Goal: Task Accomplishment & Management: Manage account settings

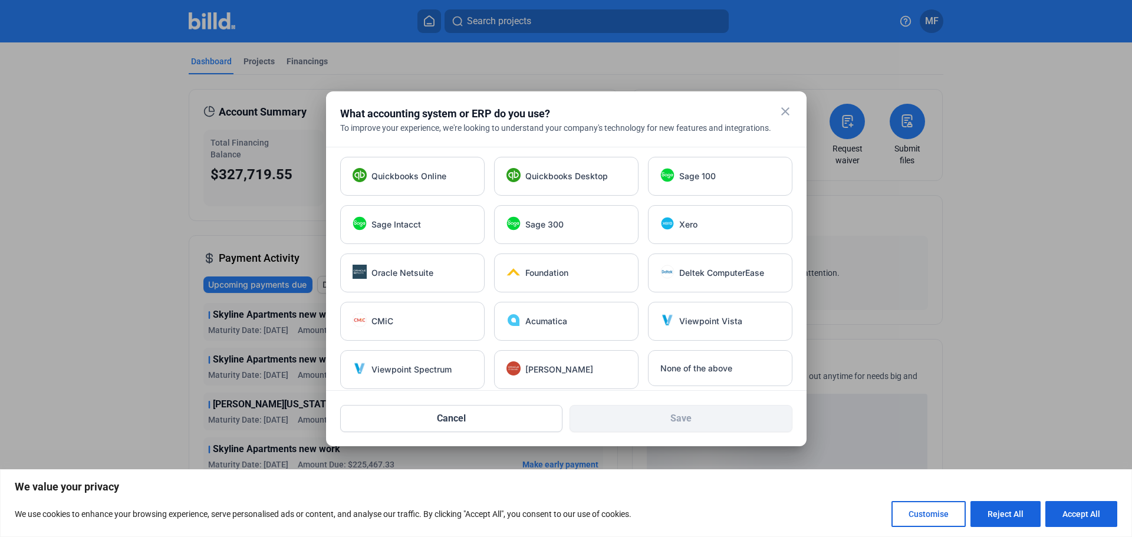
click at [783, 108] on mat-icon "close" at bounding box center [785, 111] width 14 height 14
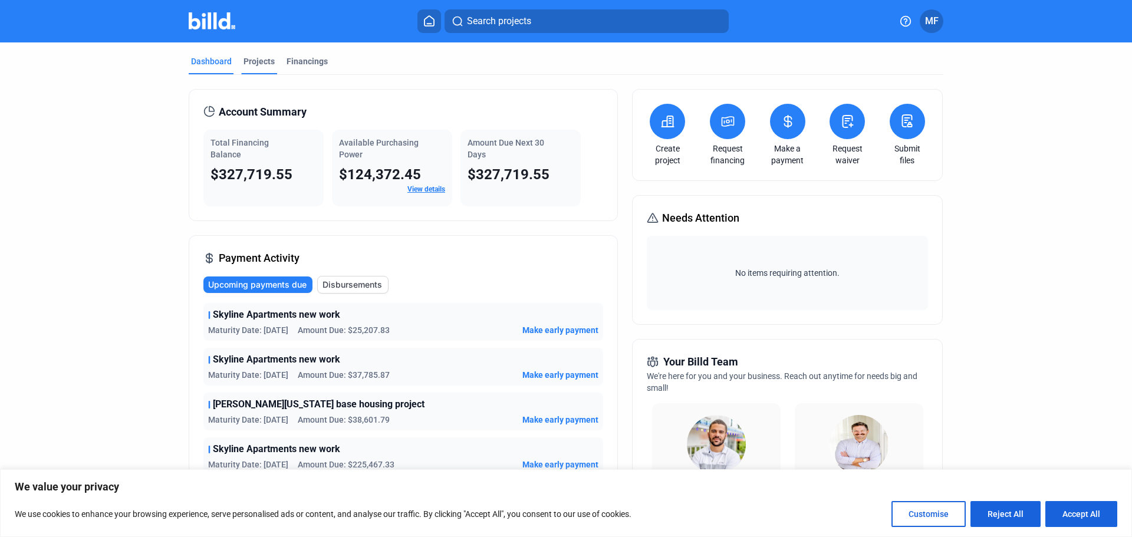
click at [254, 58] on div "Projects" at bounding box center [258, 61] width 31 height 12
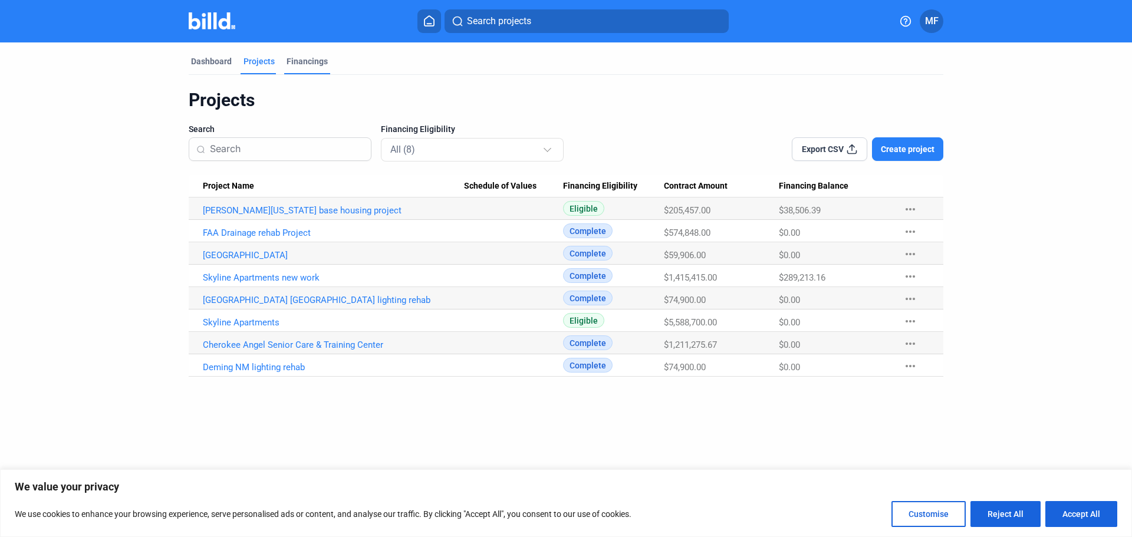
click at [311, 61] on div "Financings" at bounding box center [306, 61] width 41 height 12
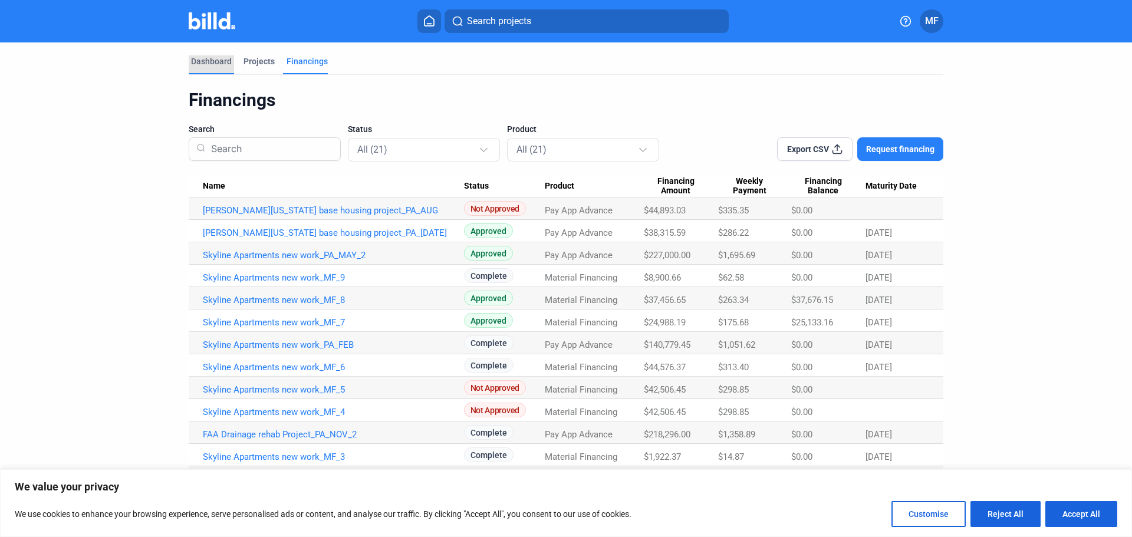
click at [211, 64] on div "Dashboard" at bounding box center [211, 61] width 41 height 12
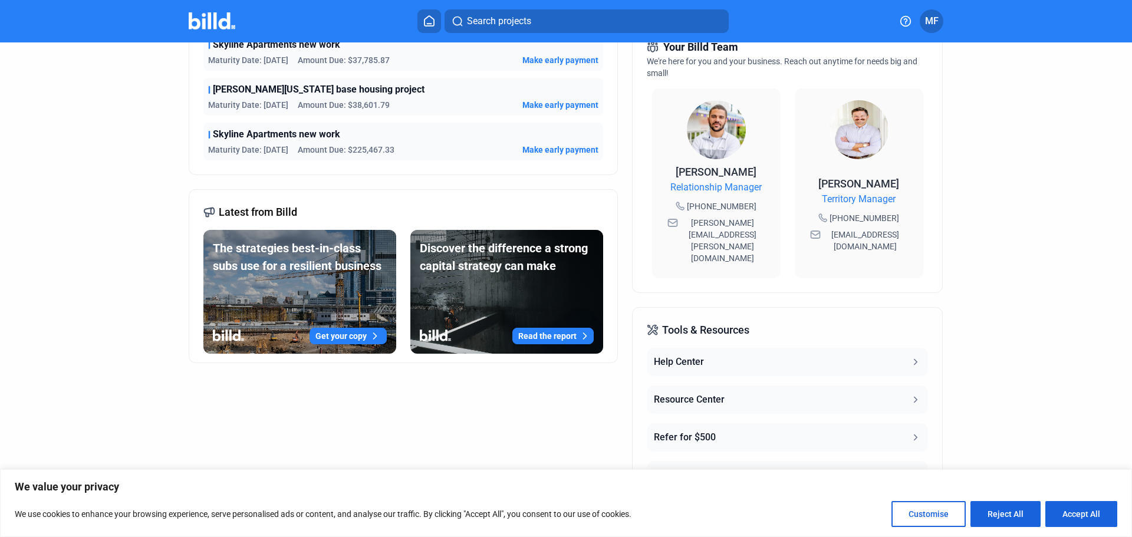
scroll to position [138, 0]
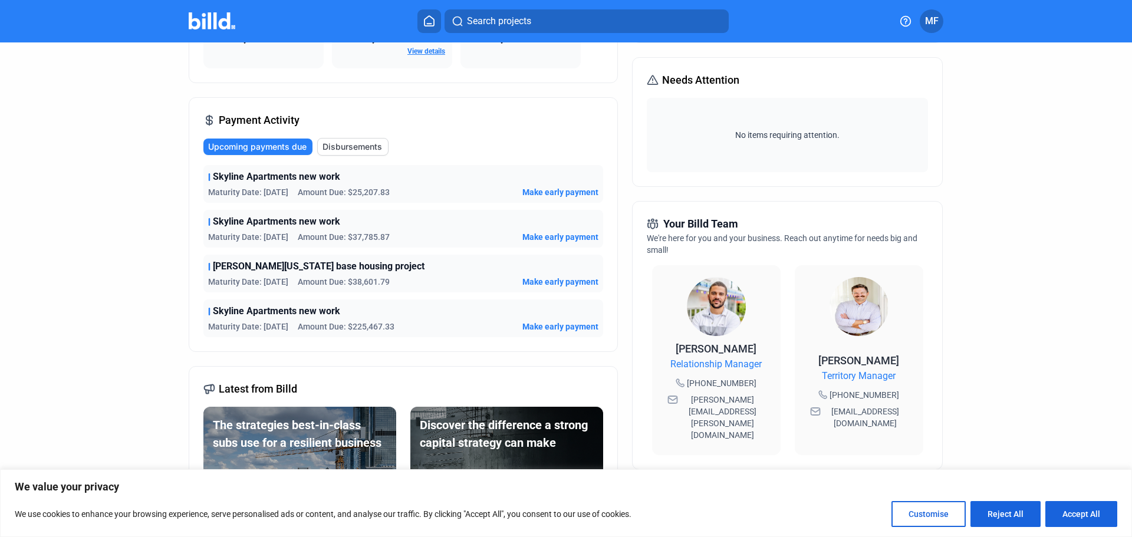
click at [227, 150] on span "Upcoming payments due" at bounding box center [257, 147] width 98 height 12
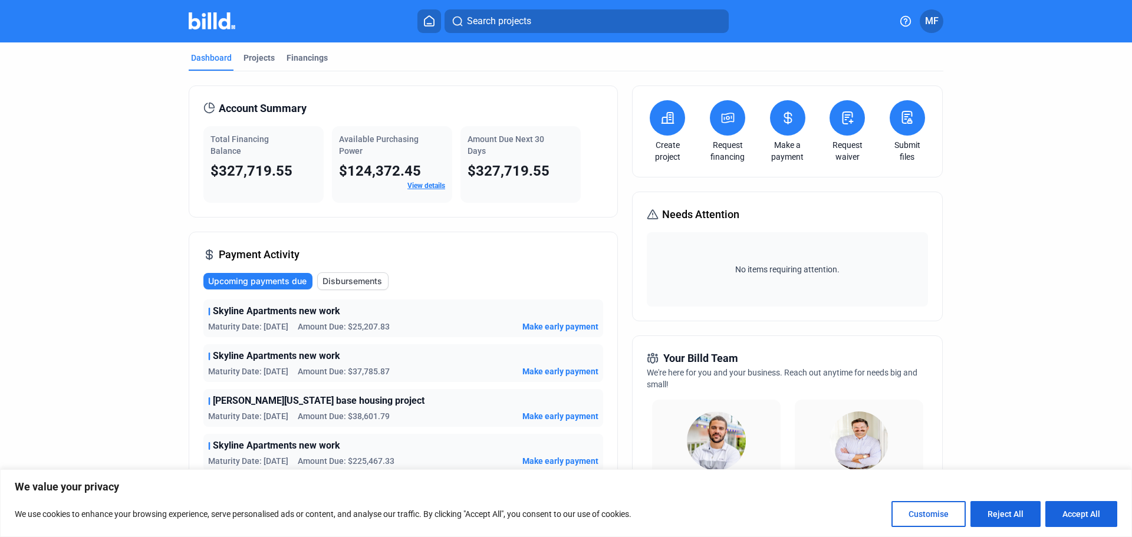
scroll to position [0, 0]
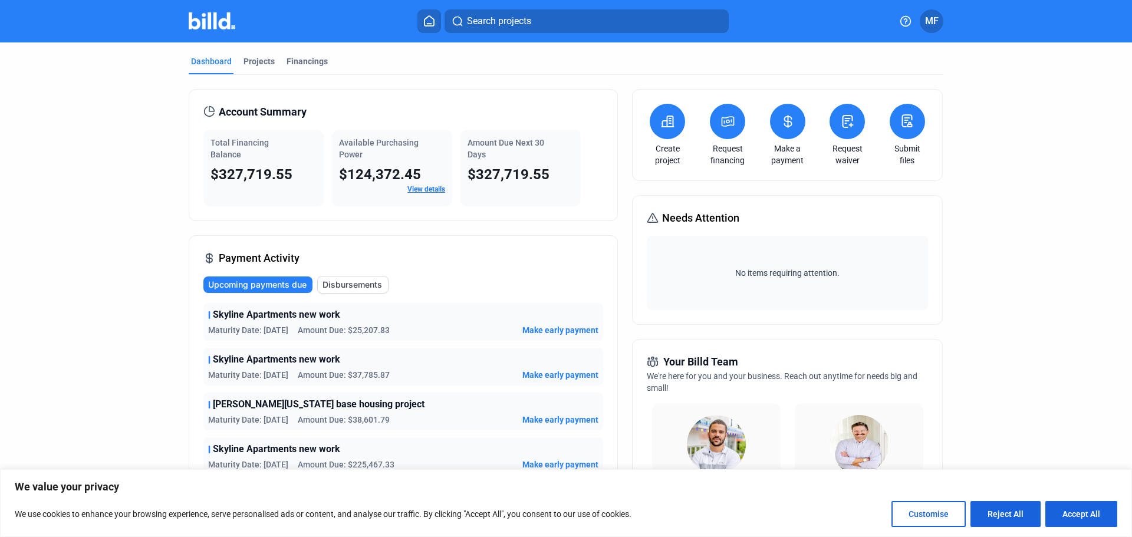
click at [257, 290] on span "Upcoming payments due" at bounding box center [257, 285] width 98 height 12
click at [351, 285] on span "Disbursements" at bounding box center [352, 285] width 60 height 12
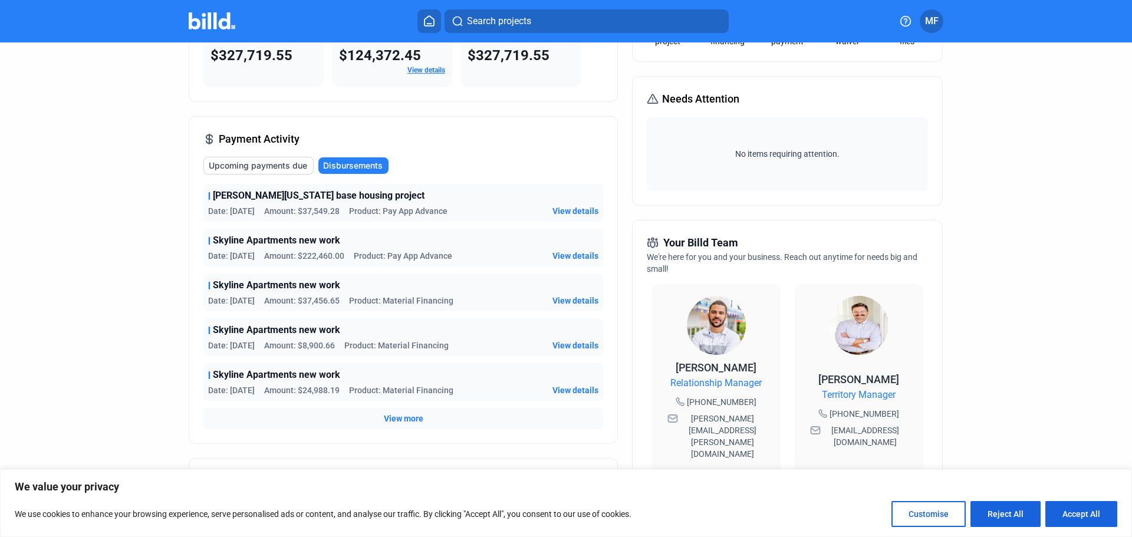
scroll to position [177, 0]
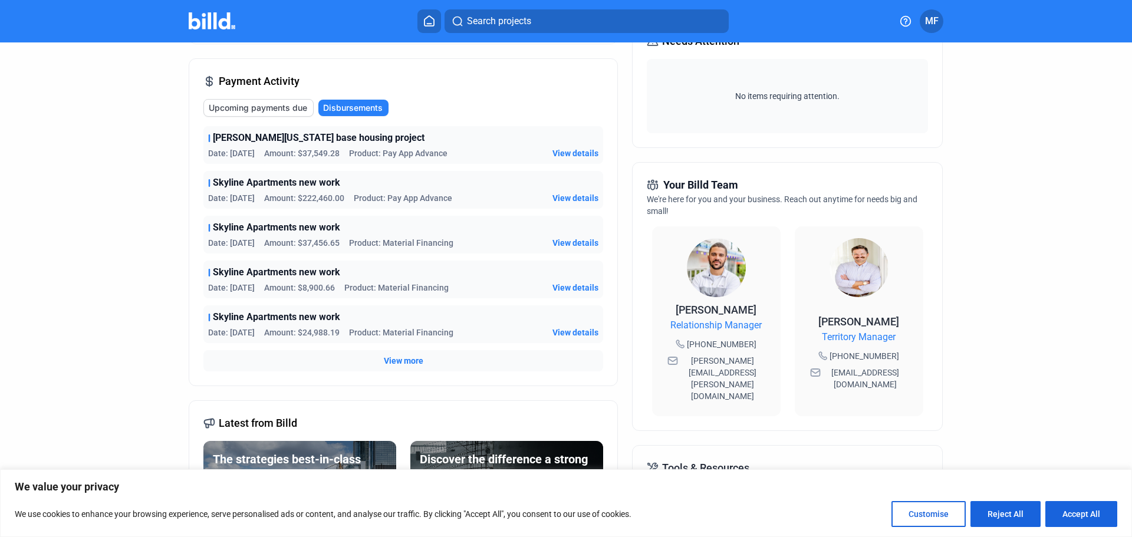
click at [275, 109] on span "Upcoming payments due" at bounding box center [258, 108] width 98 height 12
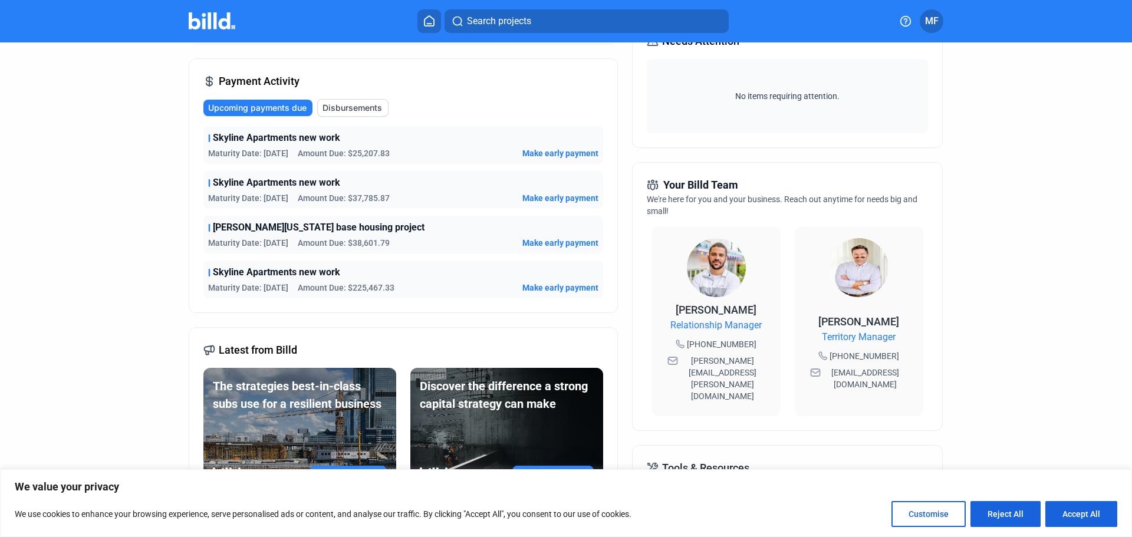
click at [365, 109] on span "Disbursements" at bounding box center [352, 108] width 60 height 12
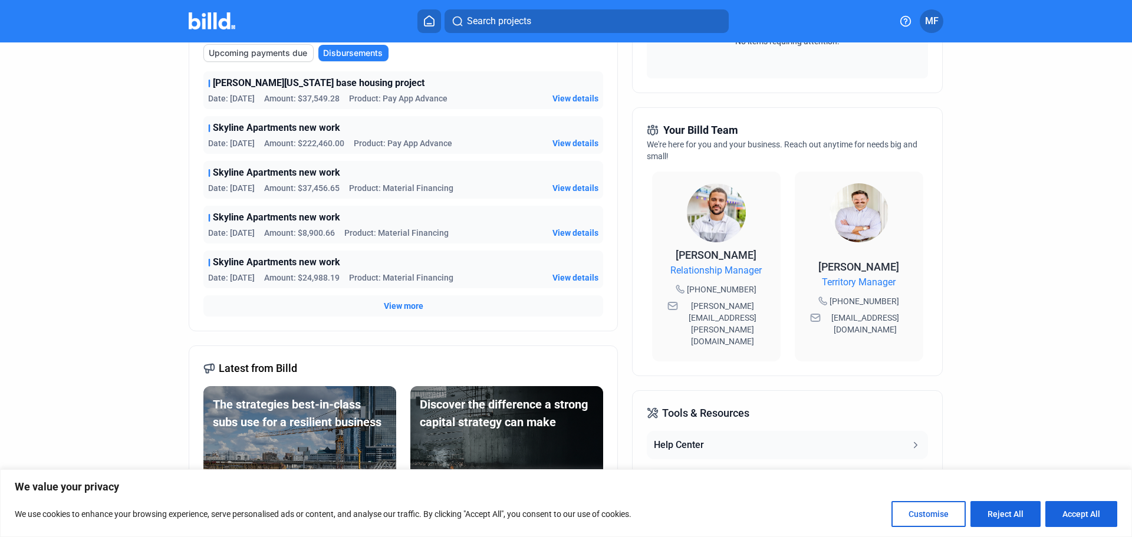
scroll to position [295, 0]
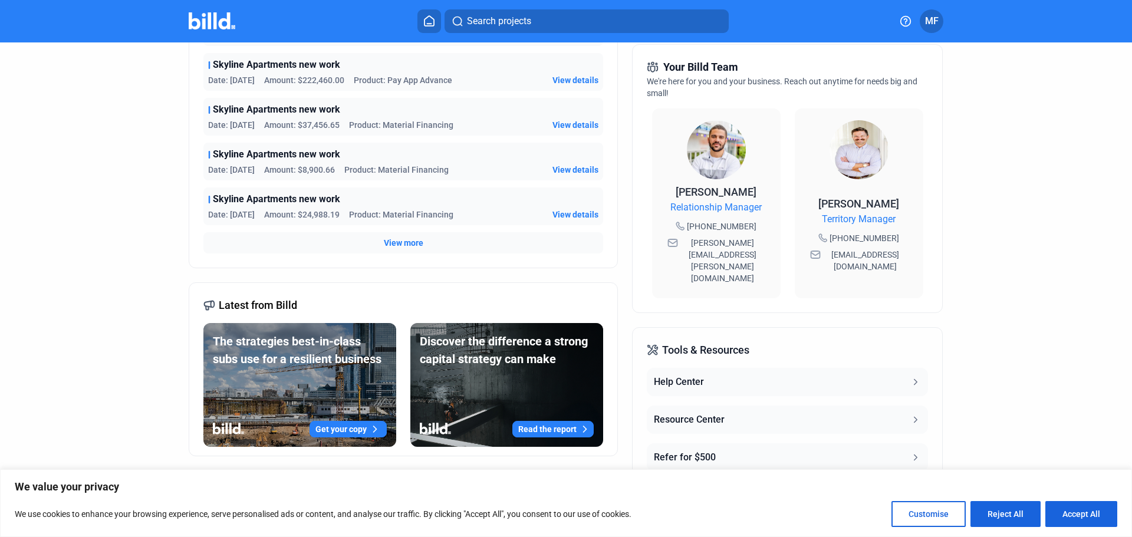
click at [408, 246] on span "View more" at bounding box center [403, 243] width 39 height 12
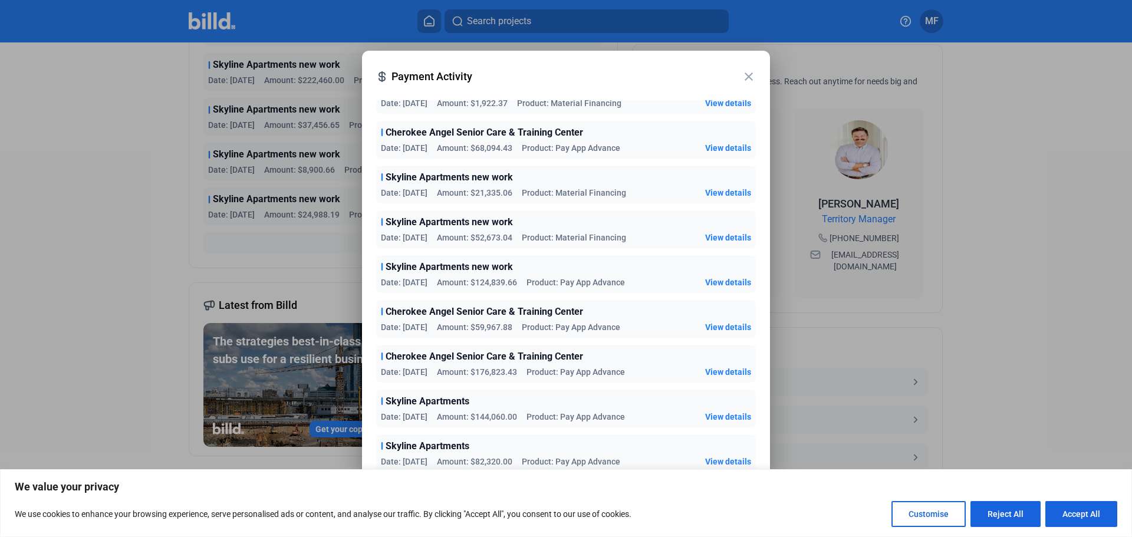
scroll to position [454, 0]
click at [747, 78] on mat-icon "close" at bounding box center [748, 77] width 14 height 14
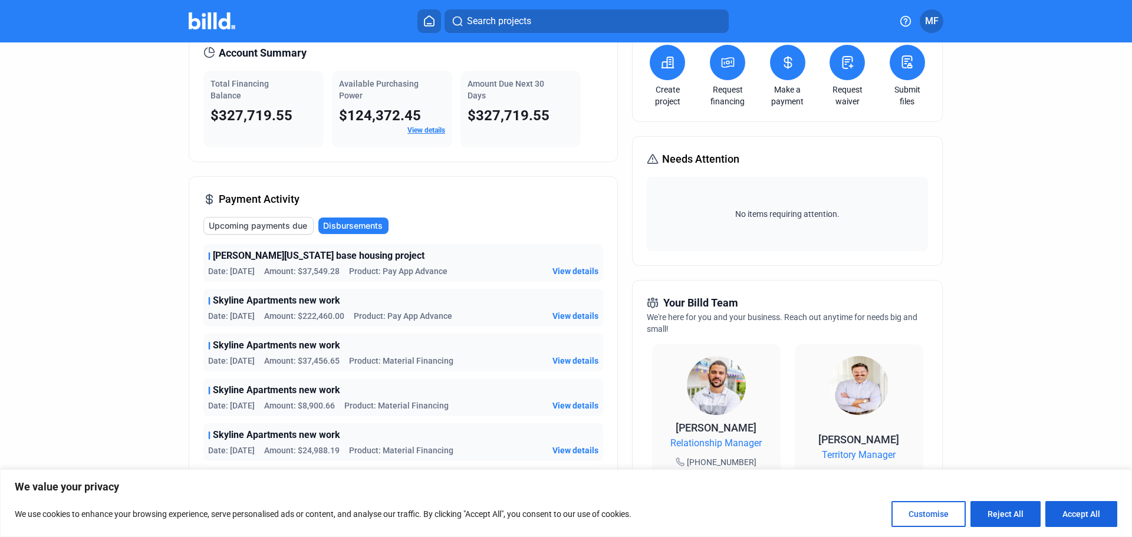
scroll to position [0, 0]
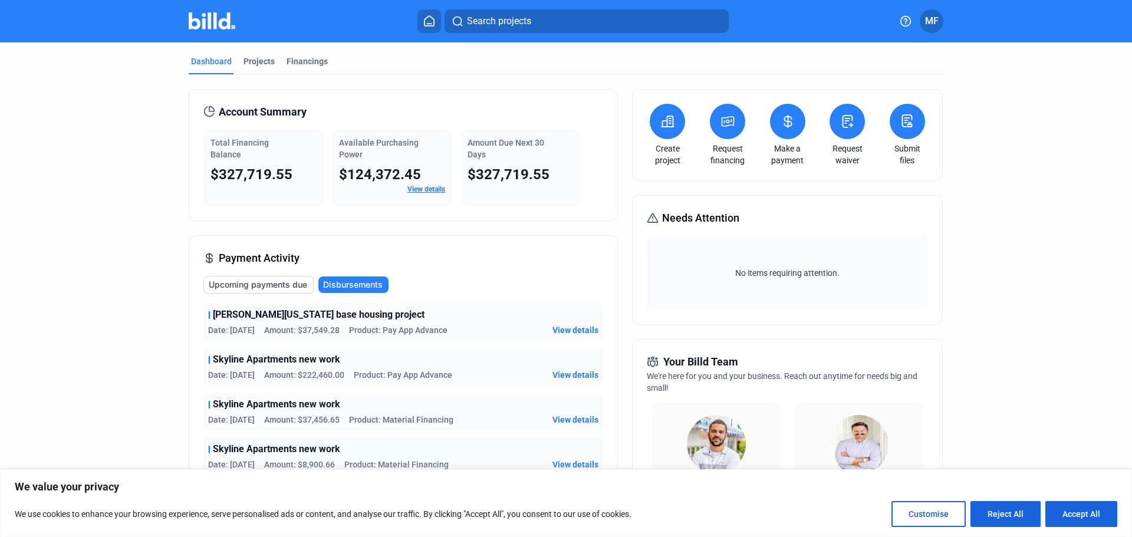
click at [430, 190] on link "View details" at bounding box center [426, 189] width 38 height 8
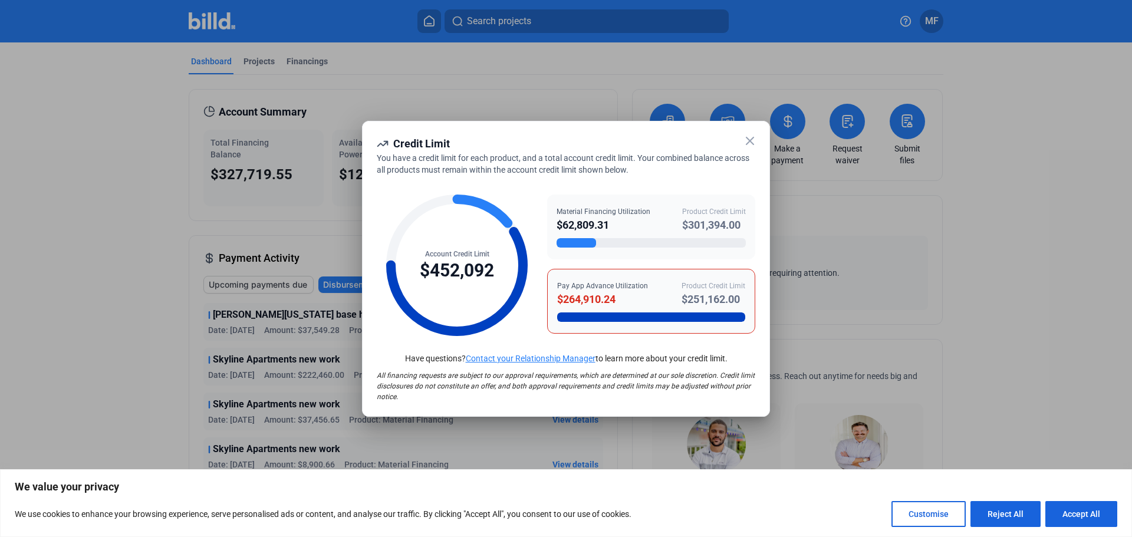
click at [746, 146] on icon at bounding box center [750, 141] width 14 height 14
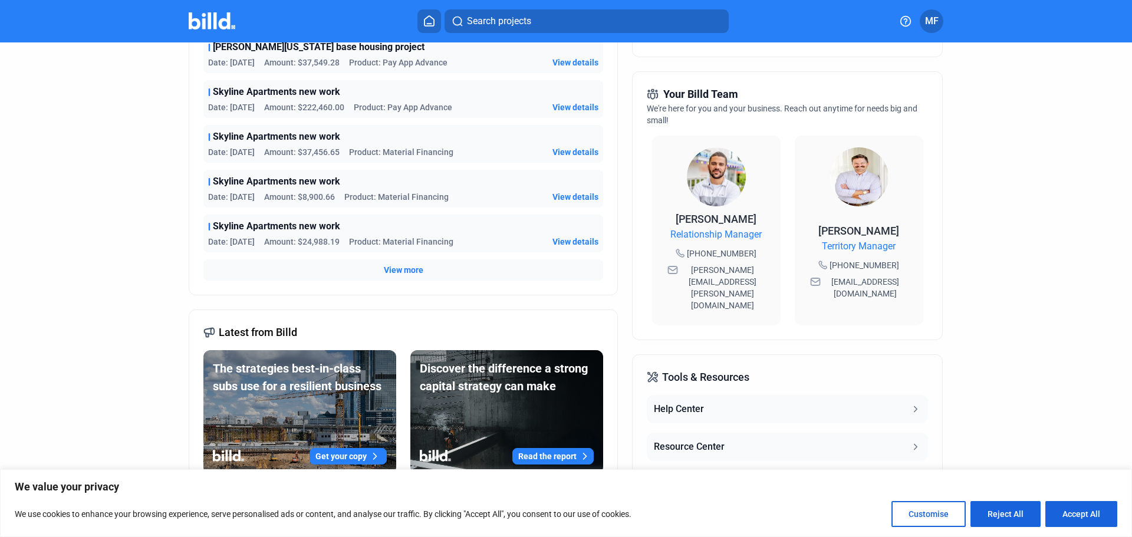
scroll to position [315, 0]
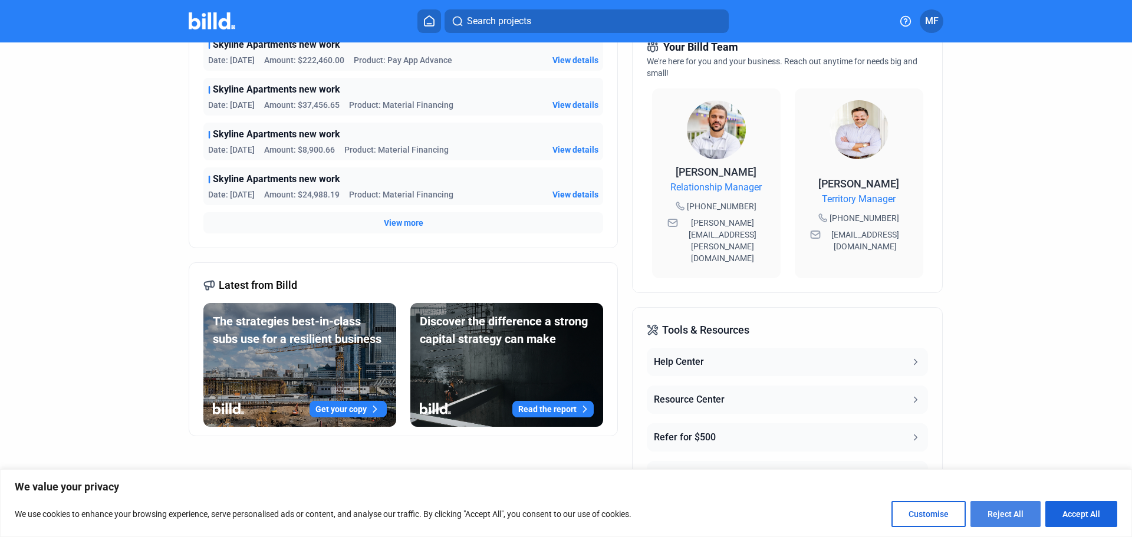
click at [1017, 519] on button "Reject All" at bounding box center [1005, 514] width 70 height 26
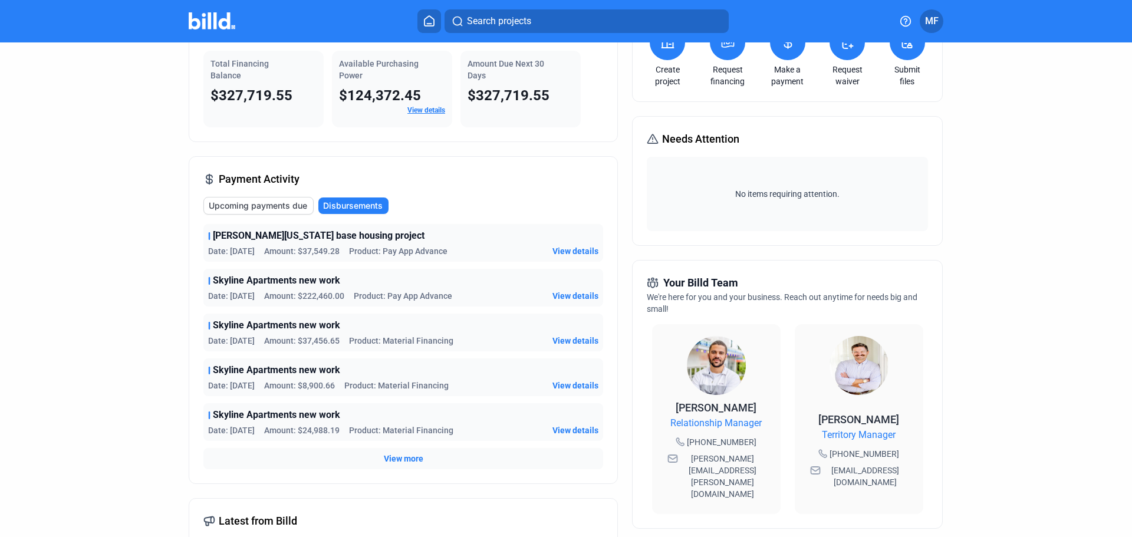
scroll to position [0, 0]
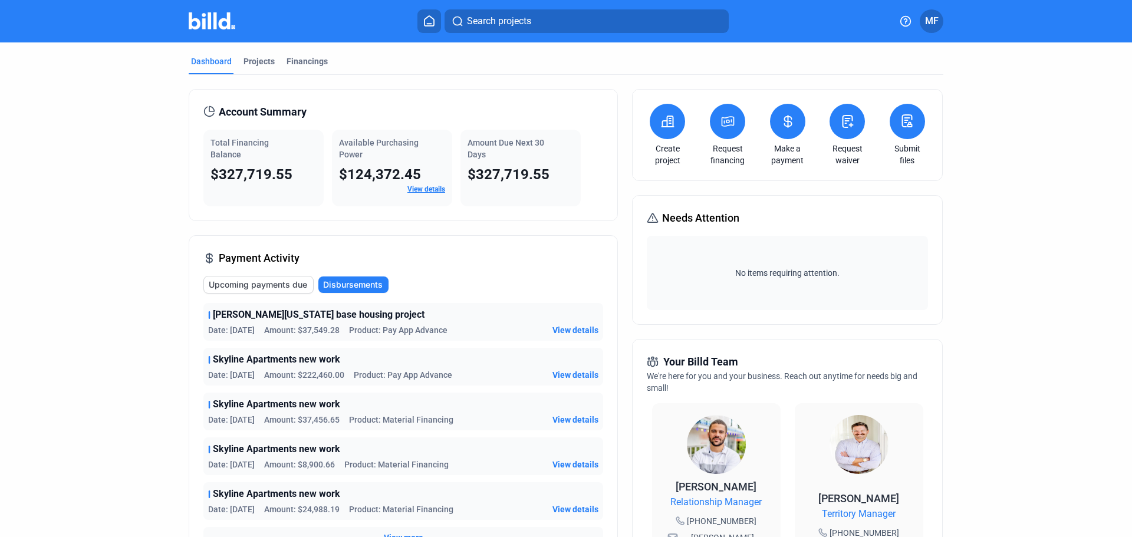
click at [929, 16] on span "MF" at bounding box center [932, 21] width 14 height 14
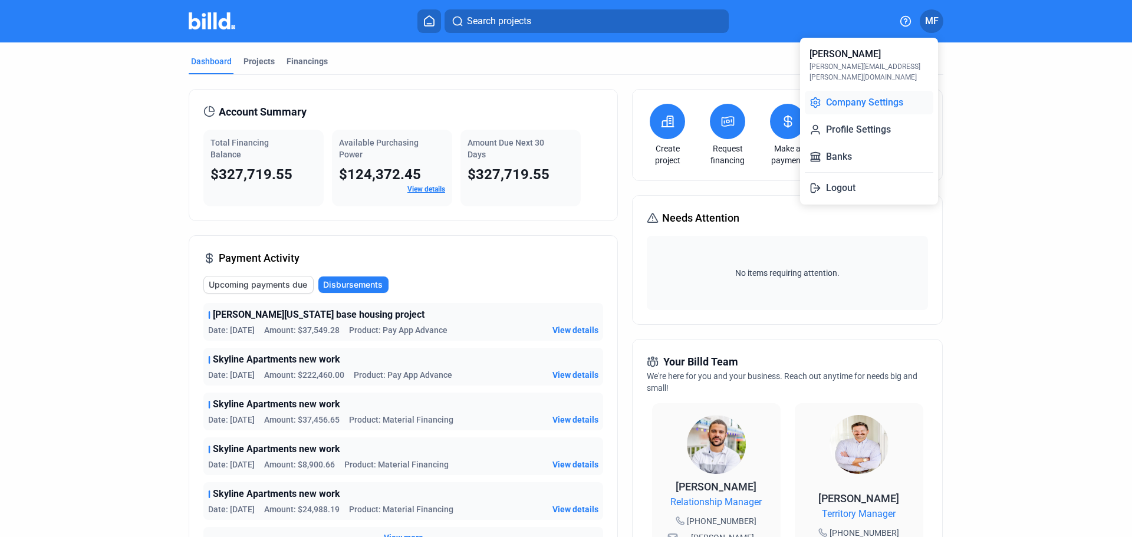
click at [864, 95] on button "Company Settings" at bounding box center [868, 103] width 128 height 24
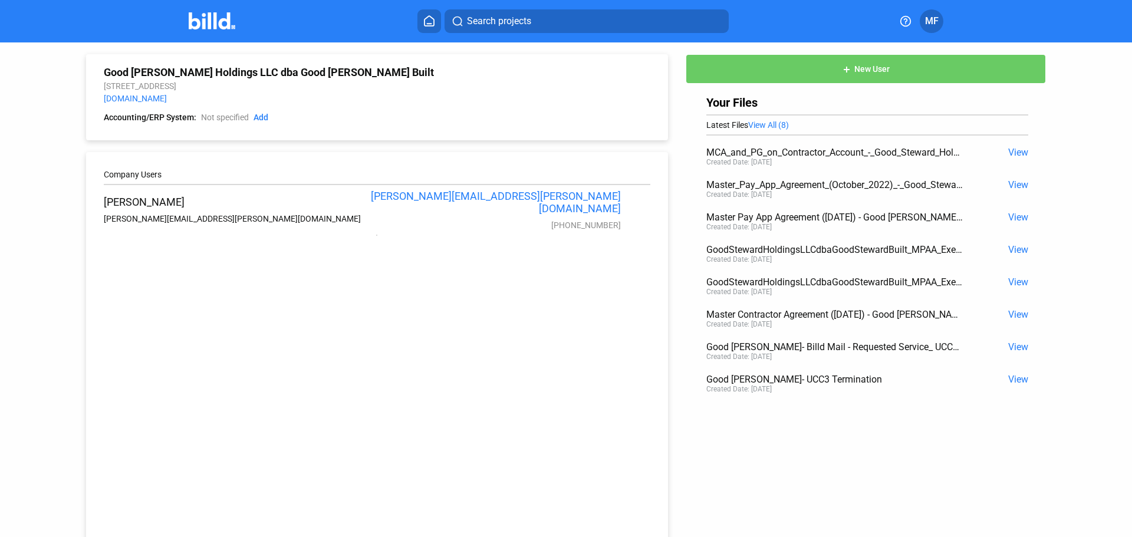
click at [927, 19] on span "MF" at bounding box center [932, 21] width 14 height 14
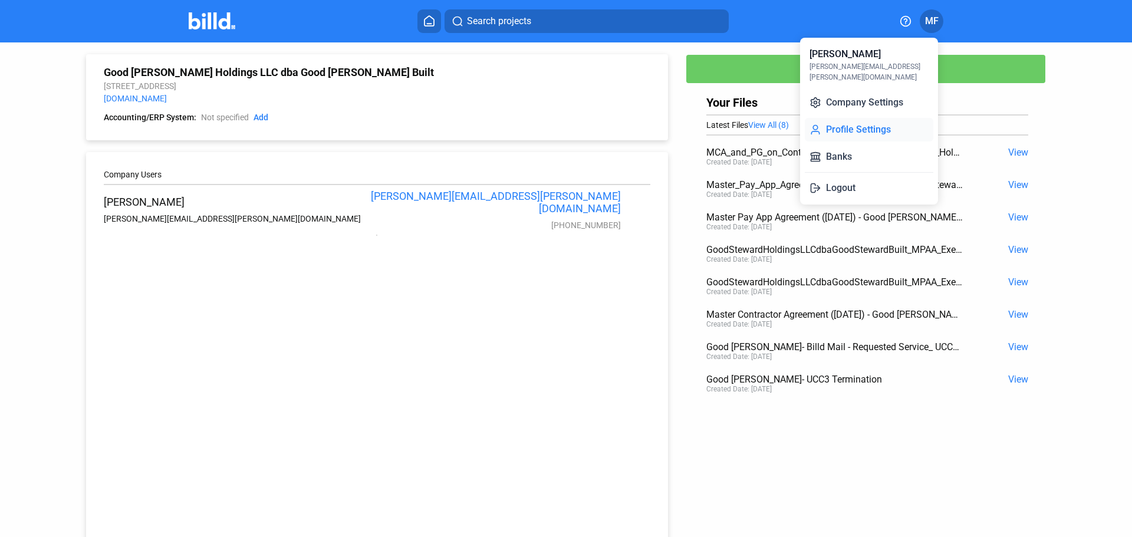
click at [869, 118] on button "Profile Settings" at bounding box center [868, 130] width 128 height 24
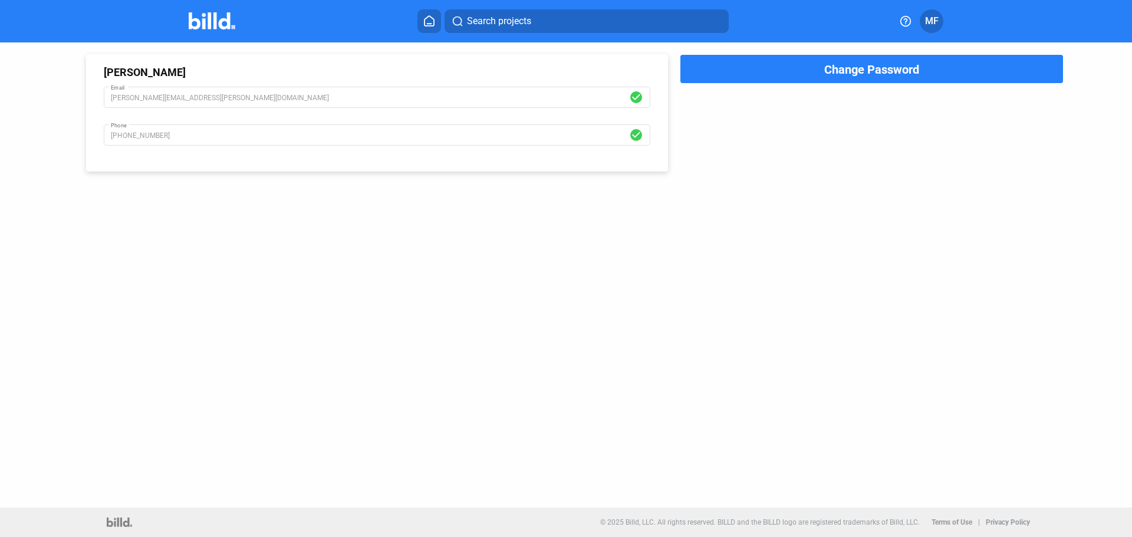
click at [209, 19] on img at bounding box center [212, 20] width 47 height 17
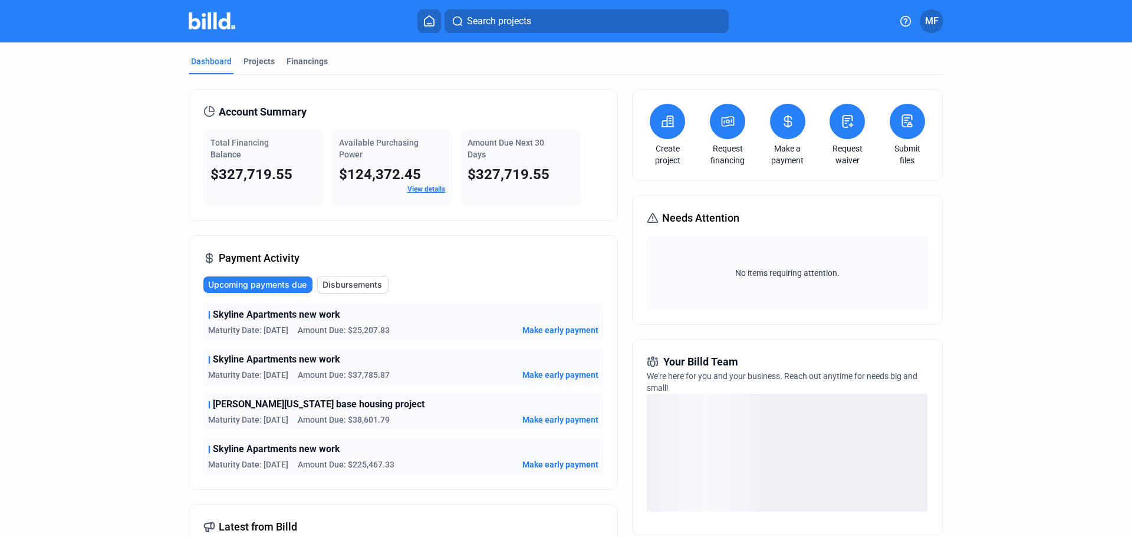
click at [431, 24] on icon at bounding box center [428, 21] width 9 height 10
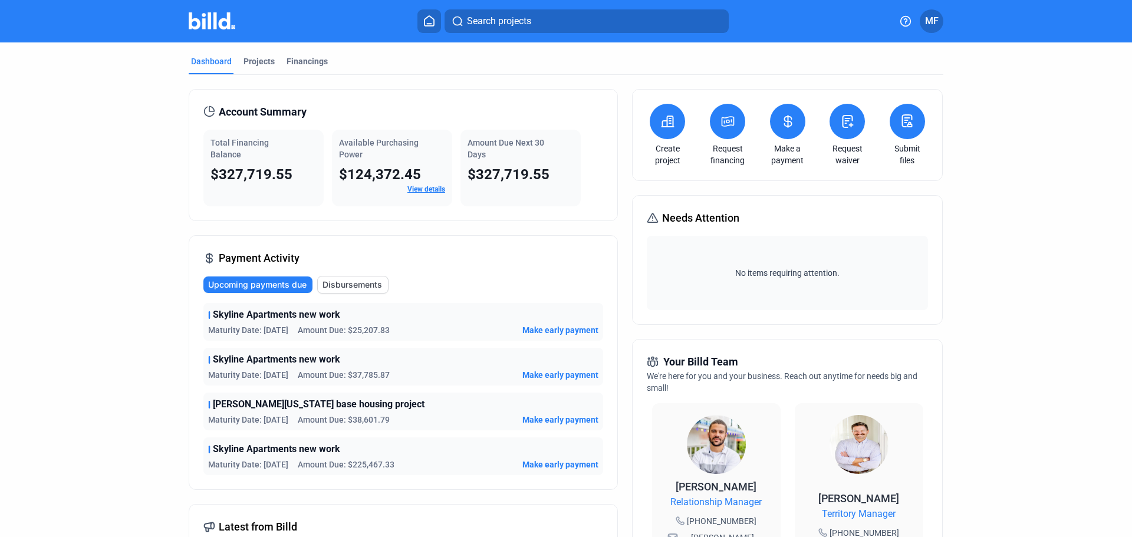
click at [424, 20] on icon at bounding box center [429, 20] width 12 height 11
click at [470, 23] on span "Search projects" at bounding box center [499, 21] width 64 height 14
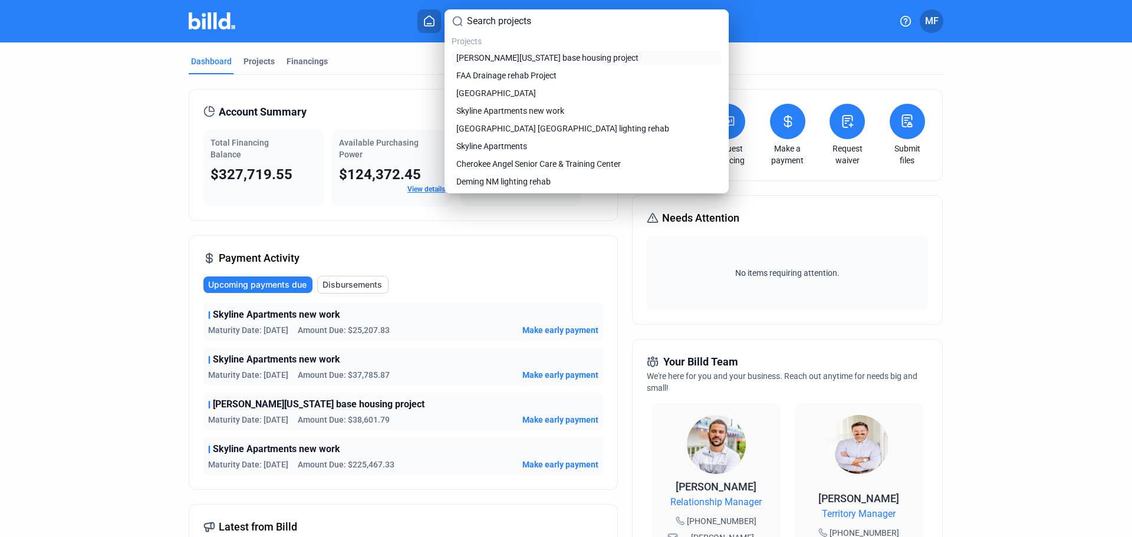
click at [498, 53] on span "[PERSON_NAME][US_STATE] base housing project" at bounding box center [547, 58] width 182 height 12
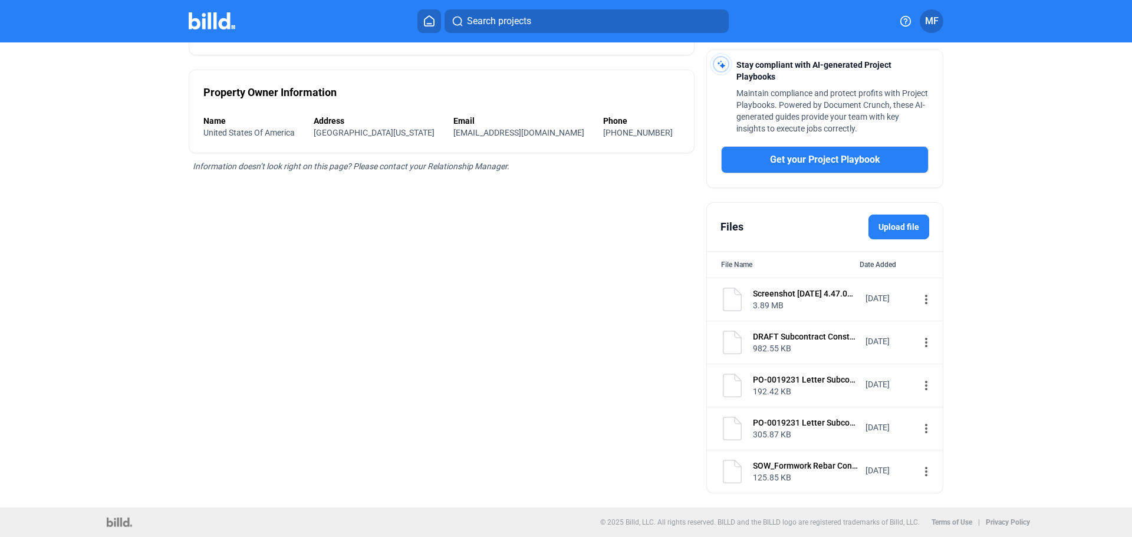
scroll to position [6, 0]
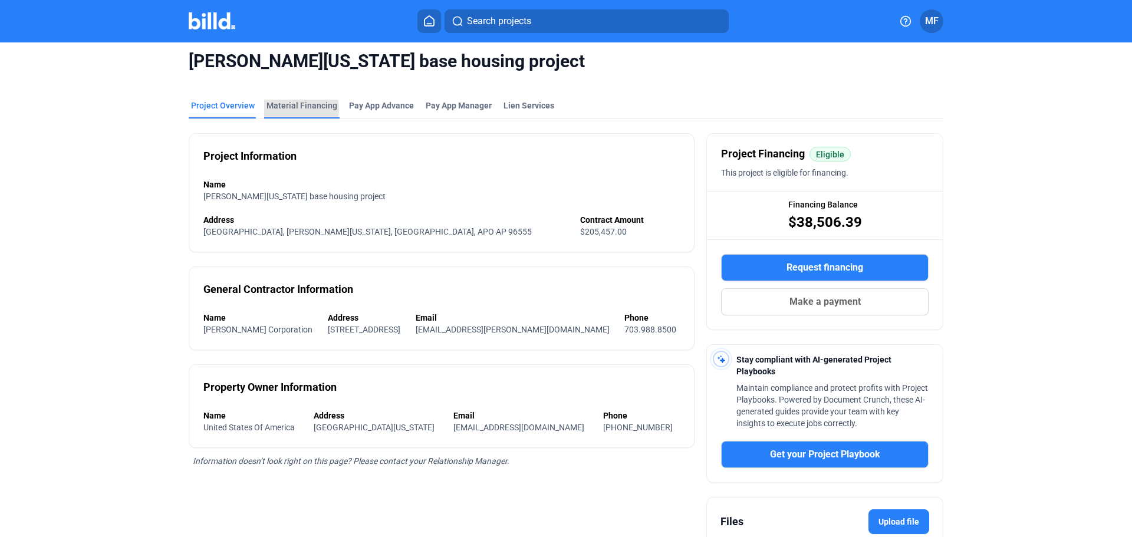
click at [288, 109] on div "Material Financing" at bounding box center [301, 106] width 71 height 12
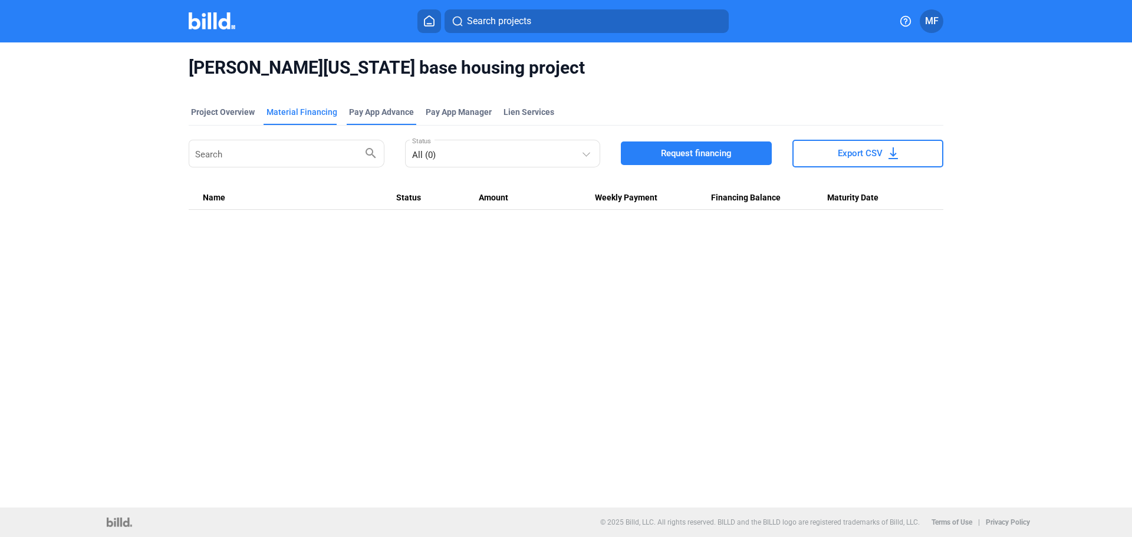
click at [394, 114] on div "Pay App Advance" at bounding box center [381, 112] width 65 height 12
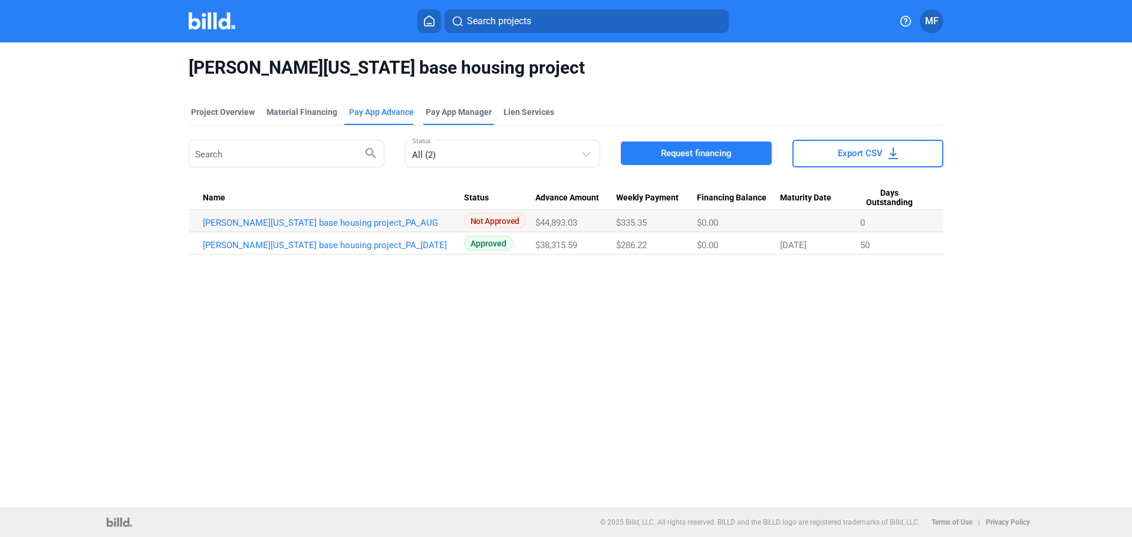
click at [446, 117] on span "Pay App Manager" at bounding box center [459, 112] width 66 height 12
